Goal: Check status: Check status

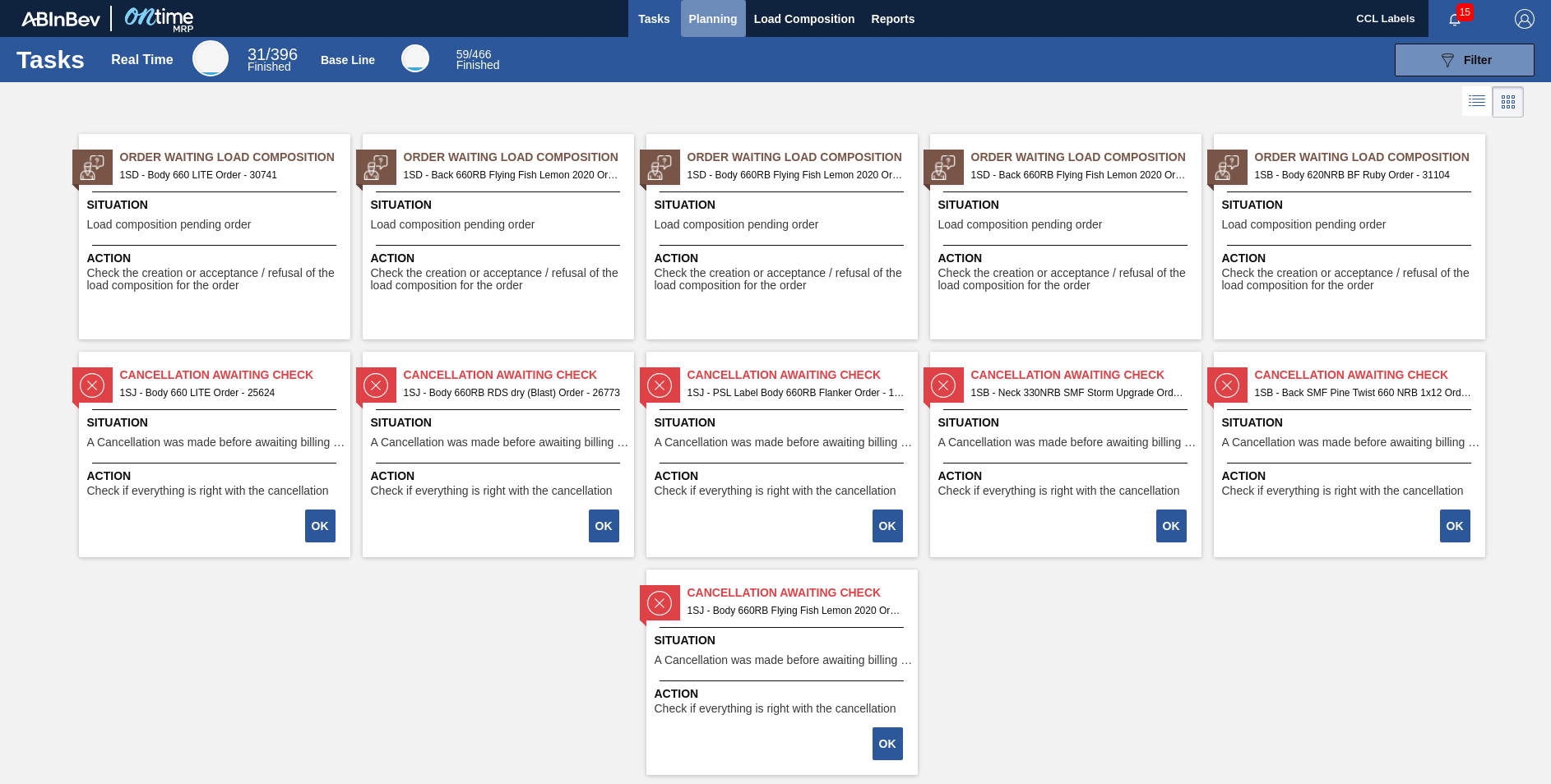
click at [703, 14] on span "Planning" at bounding box center [712, 19] width 48 height 20
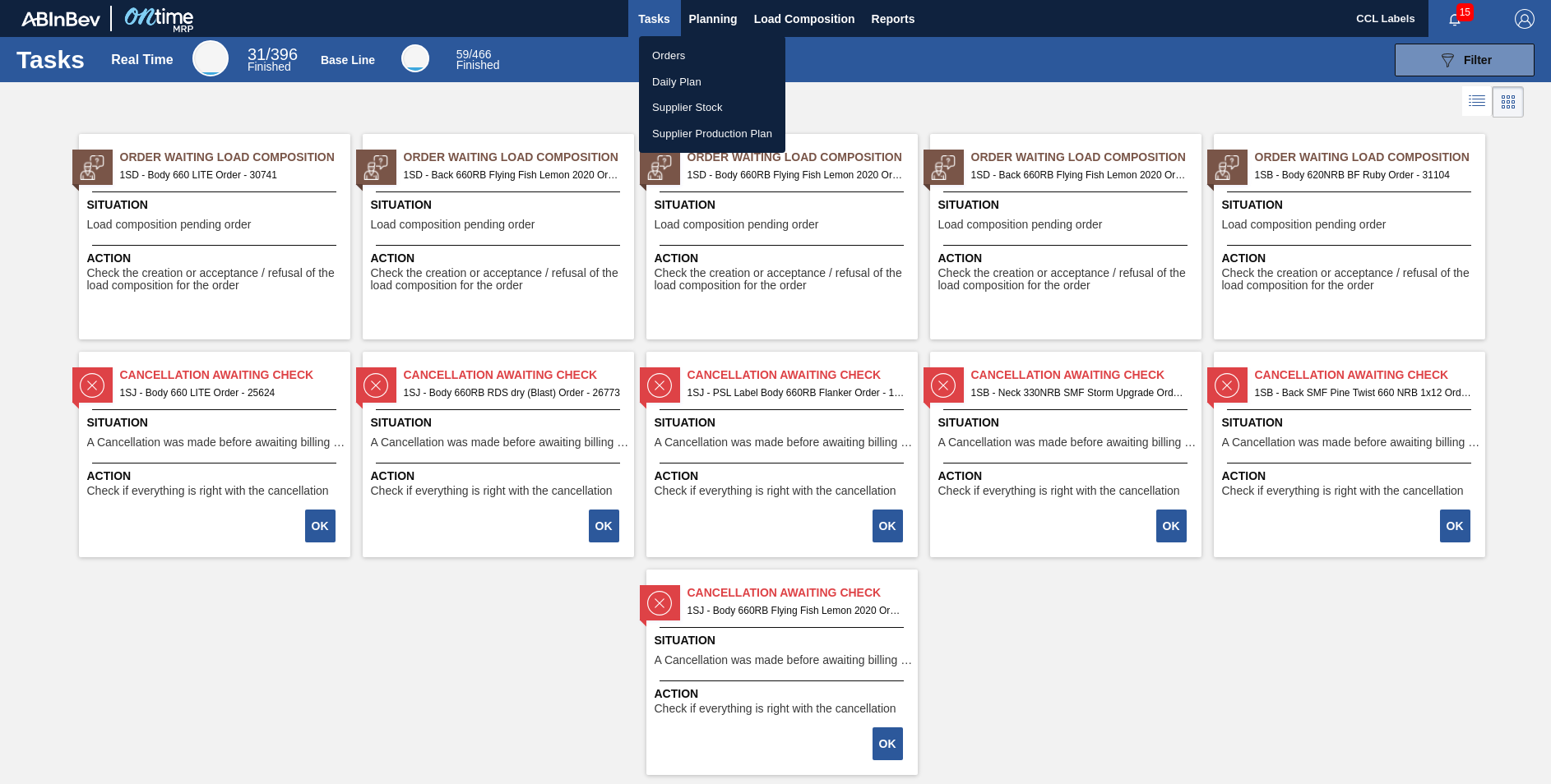
click at [677, 54] on li "Orders" at bounding box center [711, 55] width 146 height 26
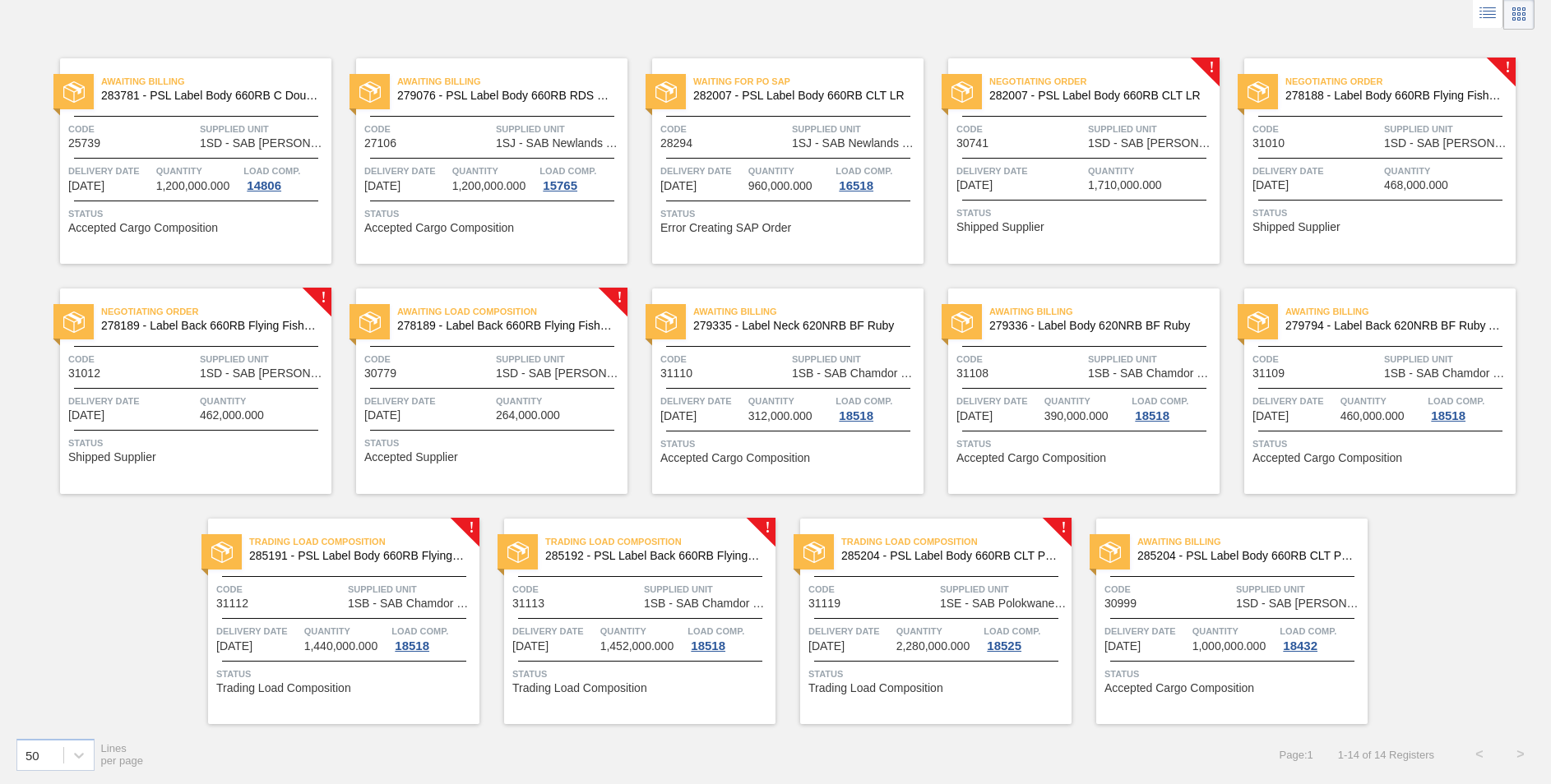
scroll to position [89, 0]
click at [388, 552] on span "285191 - PSL Label Body 660RB FlyingFish Lemon PU" at bounding box center [358, 556] width 217 height 13
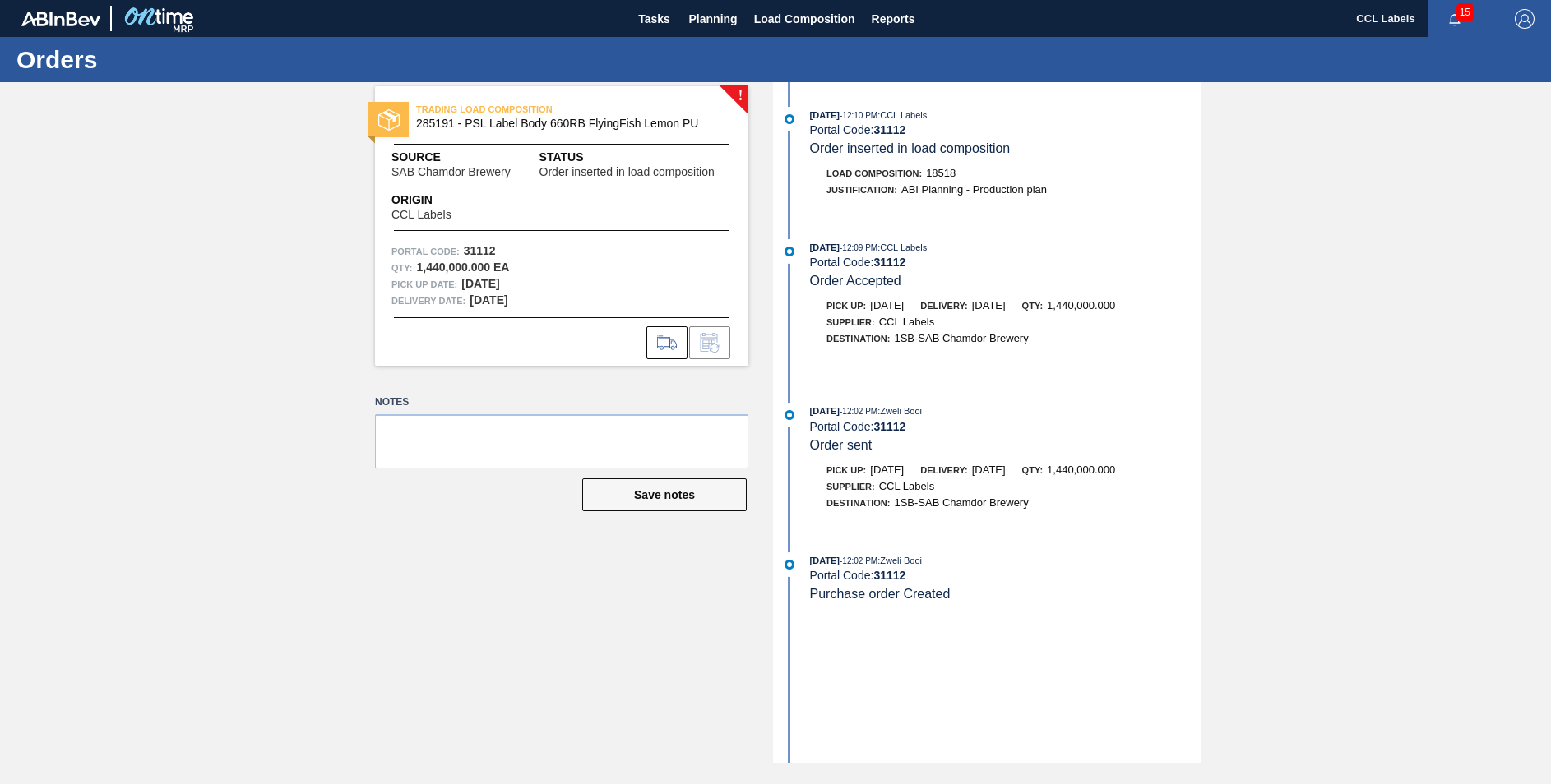
click at [987, 193] on span "ABI Planning - Production plan" at bounding box center [974, 190] width 146 height 13
click at [1096, 286] on div "[DATE] 12:09 PM : CCL Labels Portal Code: 31112 Order Accepted" at bounding box center [1004, 264] width 390 height 50
click at [704, 6] on button "Planning" at bounding box center [712, 18] width 65 height 37
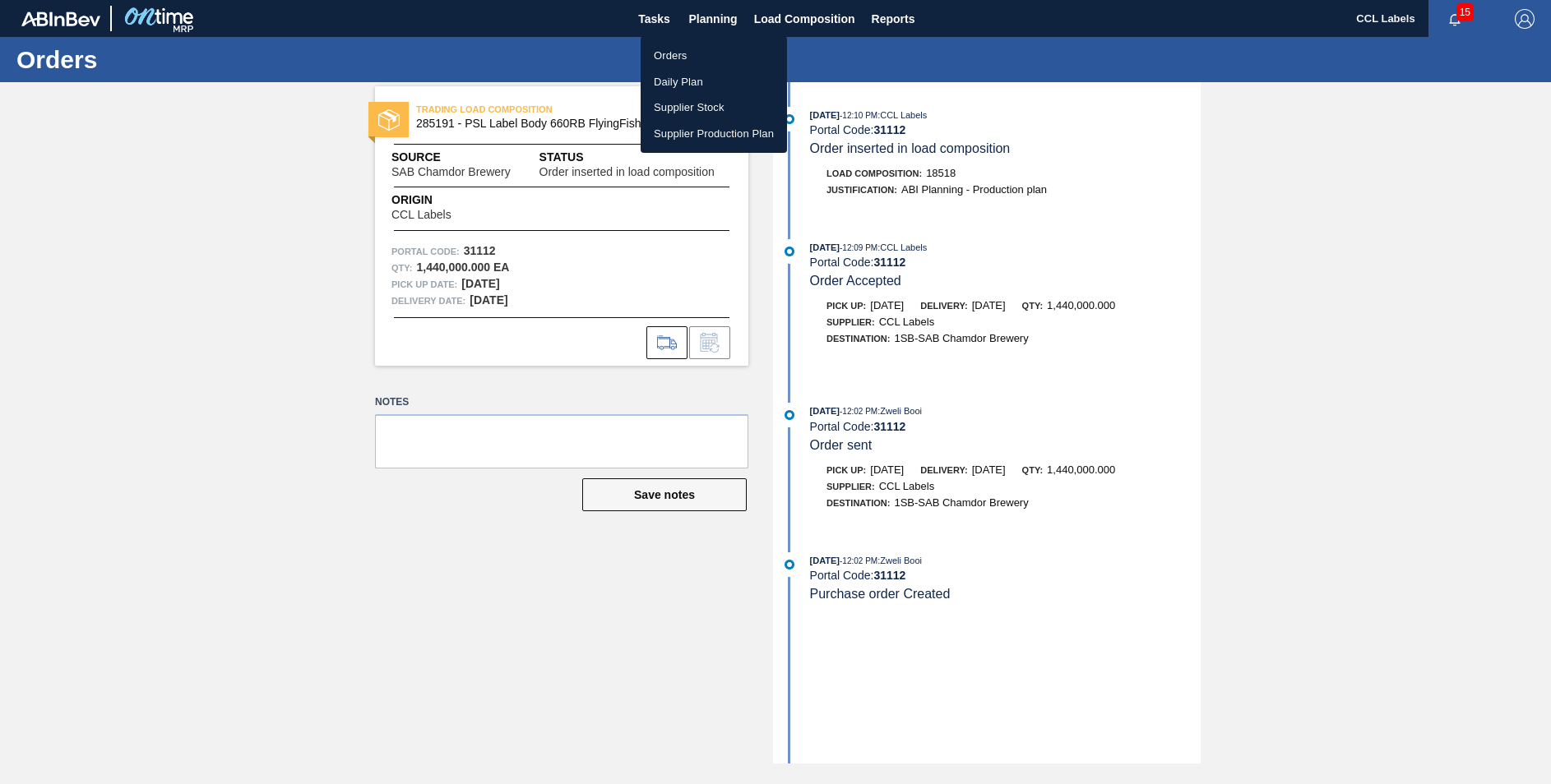
drag, startPoint x: 660, startPoint y: 65, endPoint x: 690, endPoint y: 58, distance: 30.8
click at [659, 65] on li "Orders" at bounding box center [713, 55] width 146 height 26
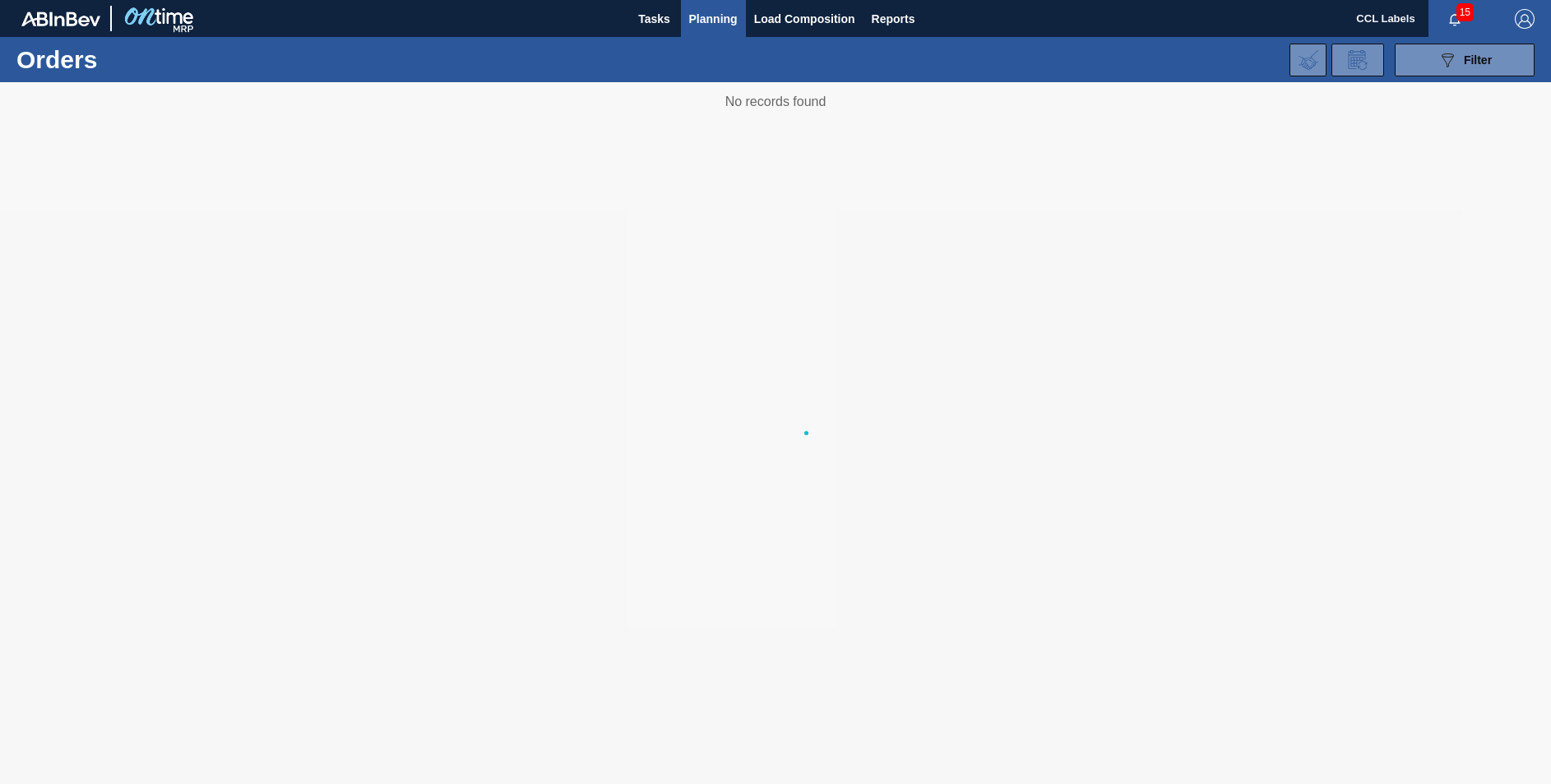
click at [690, 58] on div "089F7B8B-B2A5-4AFE-B5C0-19BA573D28AC Filter Portal Order Code PO SAP Code Step …" at bounding box center [901, 60] width 1281 height 49
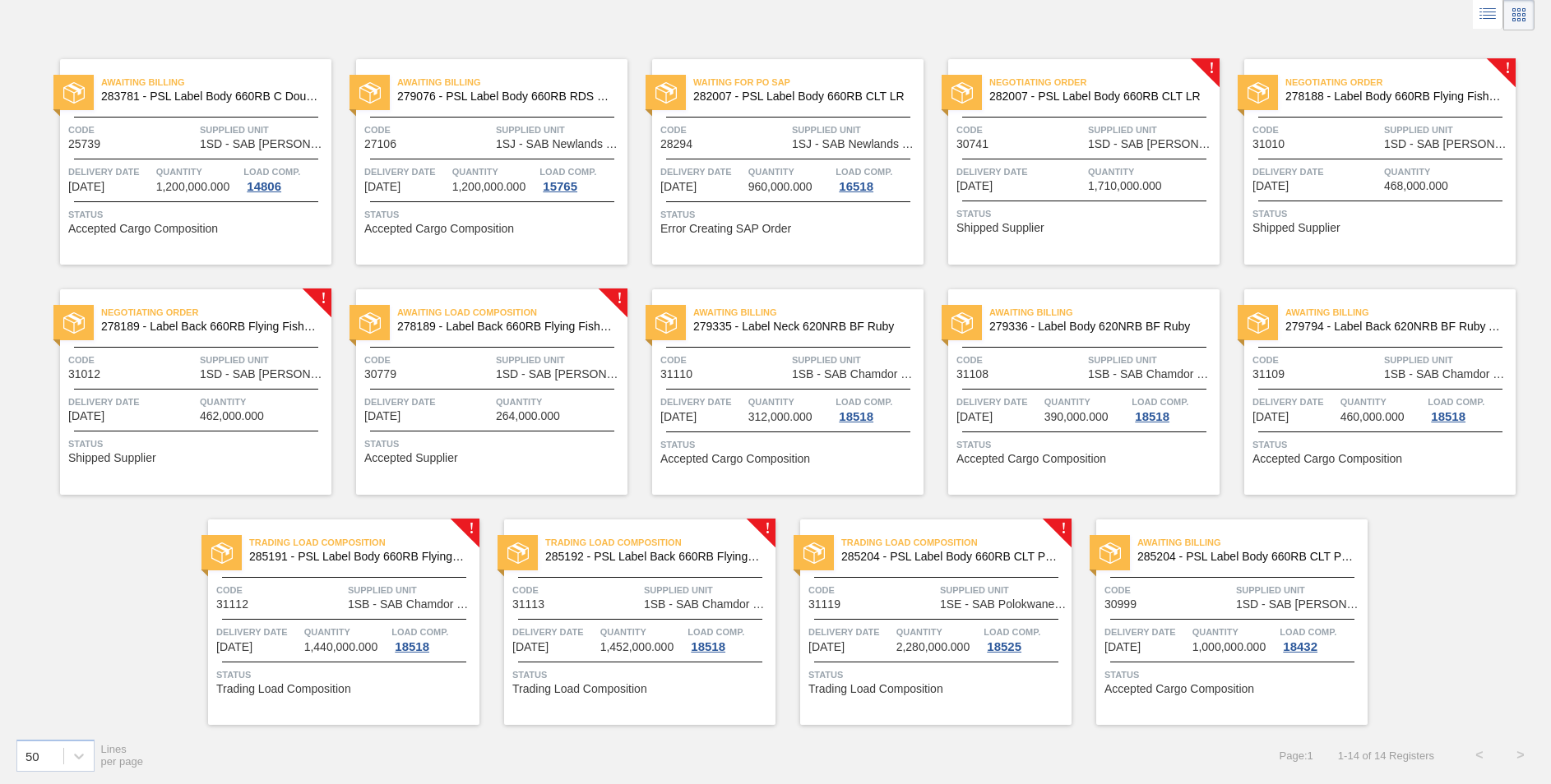
scroll to position [89, 0]
click at [416, 550] on span "285191 - PSL Label Body 660RB FlyingFish Lemon PU" at bounding box center [358, 556] width 217 height 13
